Goal: Find specific page/section: Find specific page/section

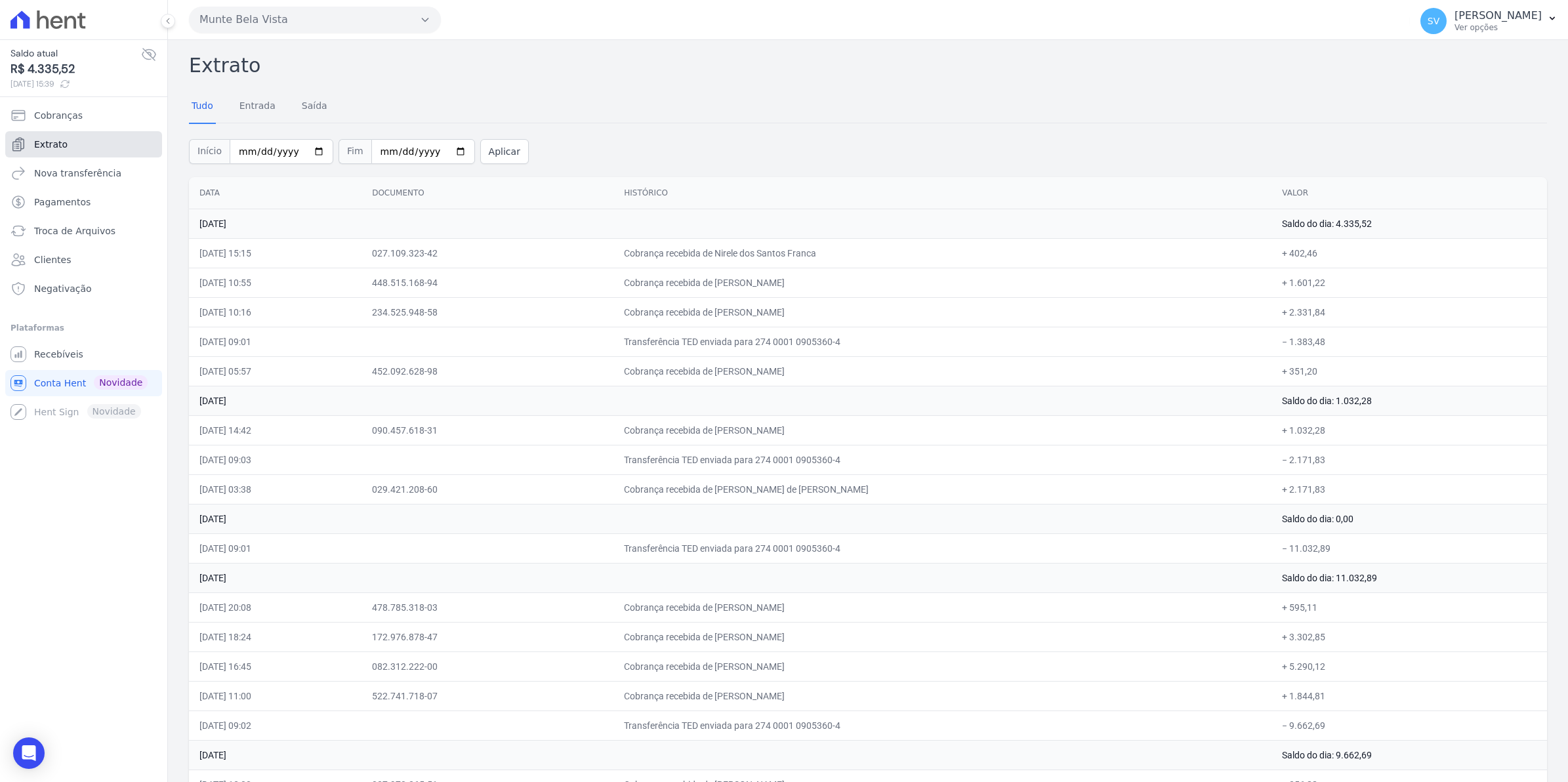
click at [44, 148] on span "Extrato" at bounding box center [50, 144] width 33 height 13
click at [61, 361] on span "Recebíveis" at bounding box center [58, 354] width 49 height 13
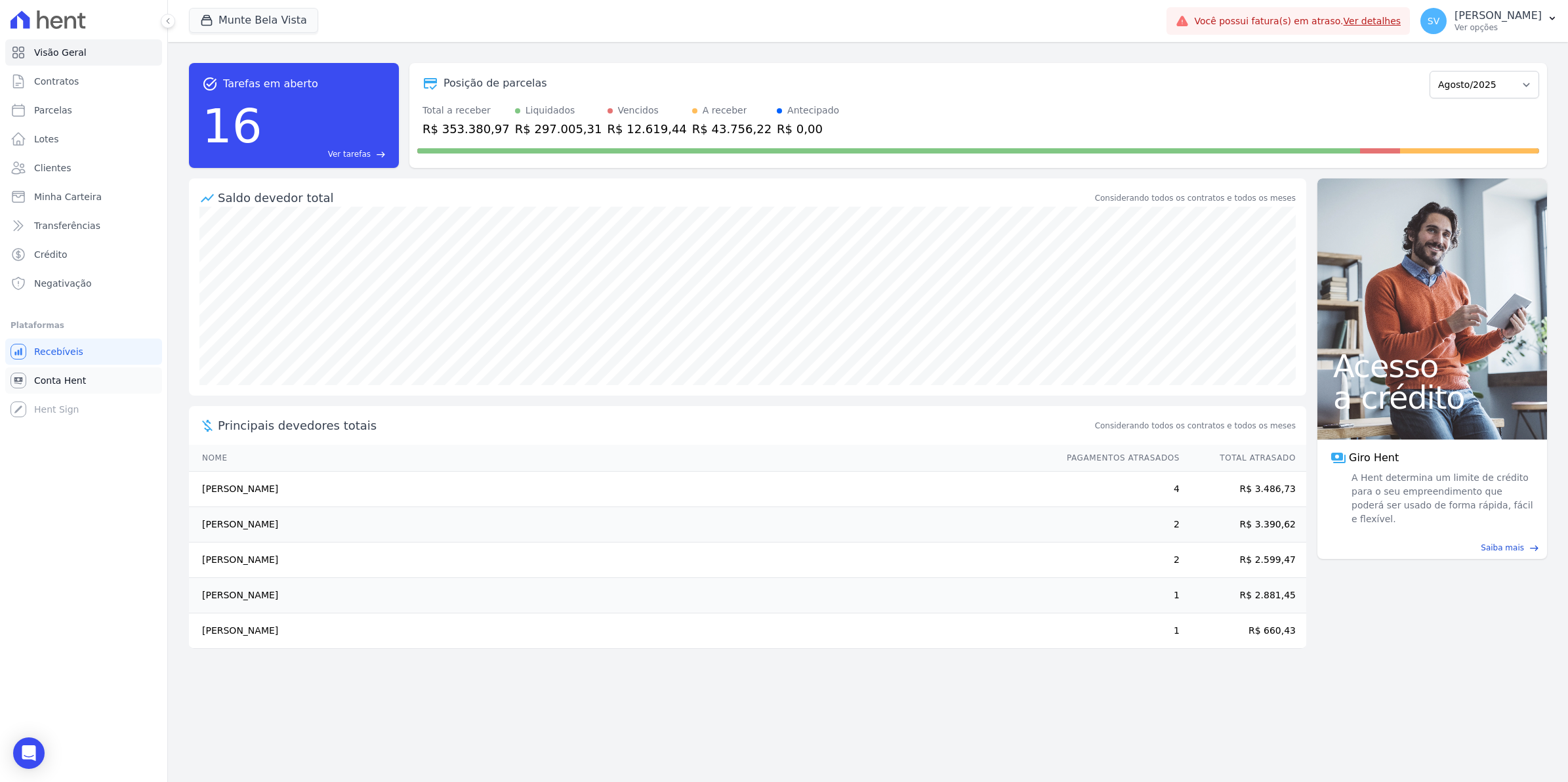
click at [36, 385] on span "Conta Hent" at bounding box center [59, 380] width 52 height 13
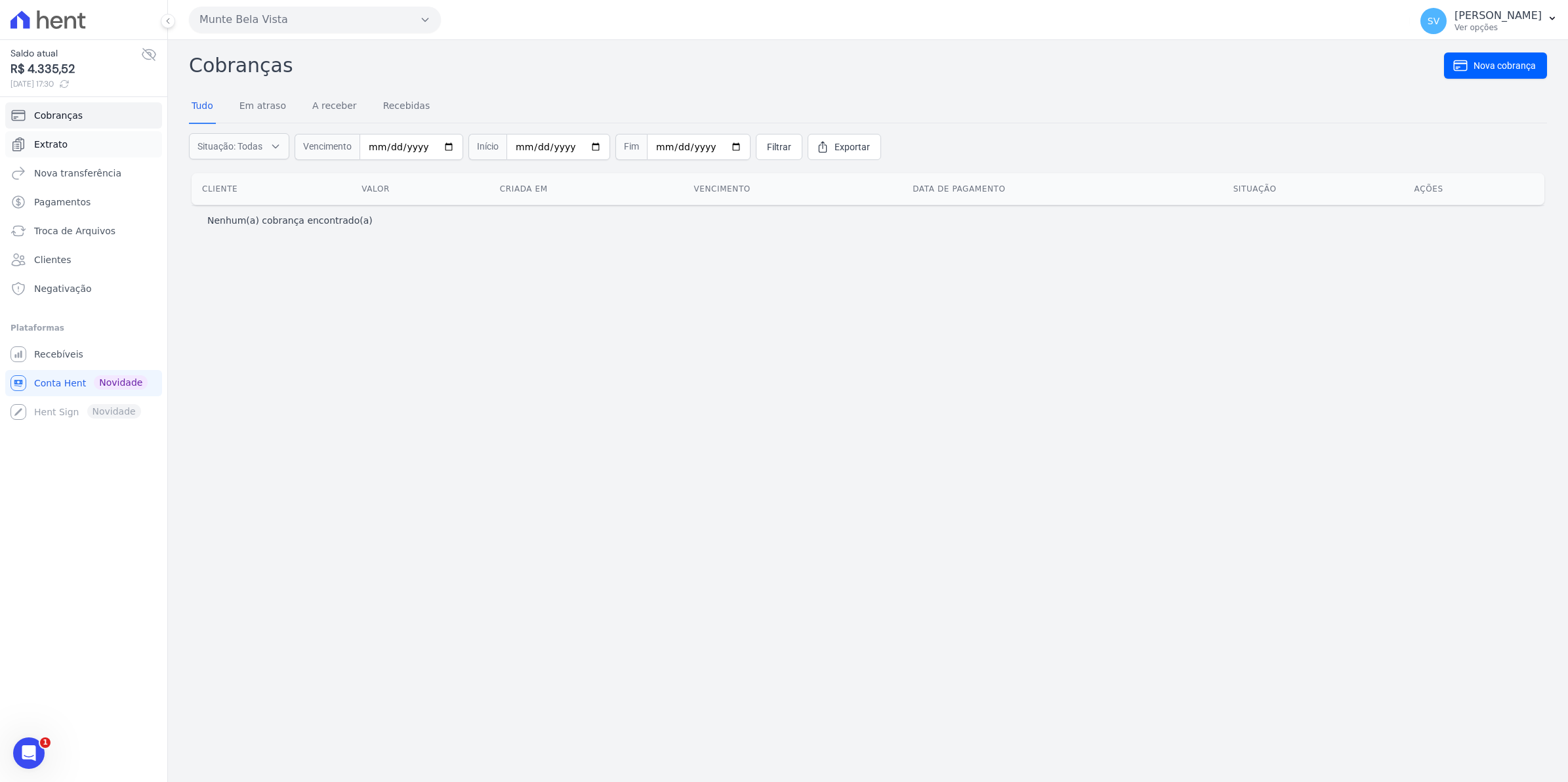
click at [46, 146] on span "Extrato" at bounding box center [50, 144] width 33 height 13
